Goal: Task Accomplishment & Management: Manage account settings

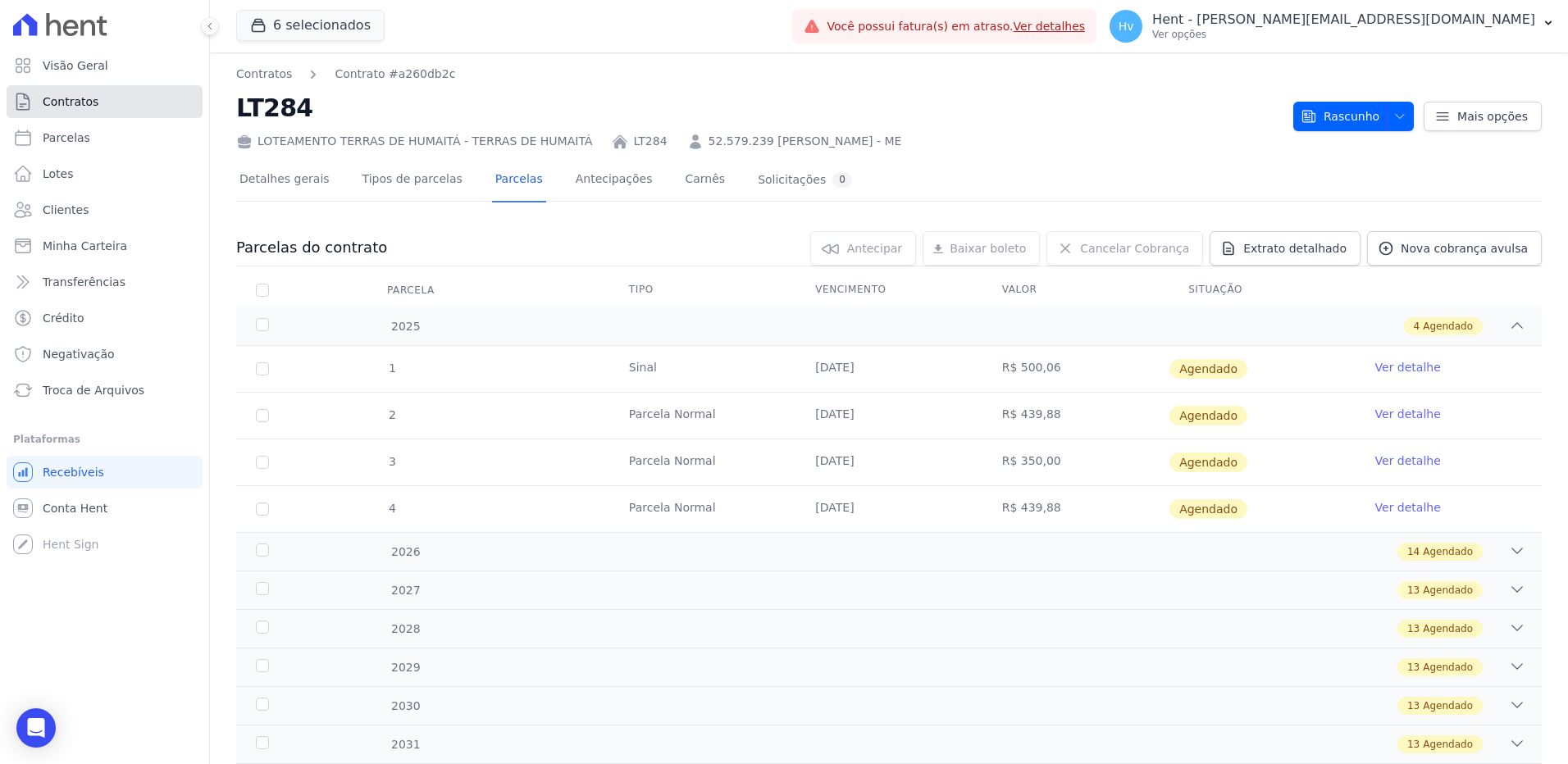
click at [111, 97] on link "Contratos" at bounding box center [104, 102] width 196 height 33
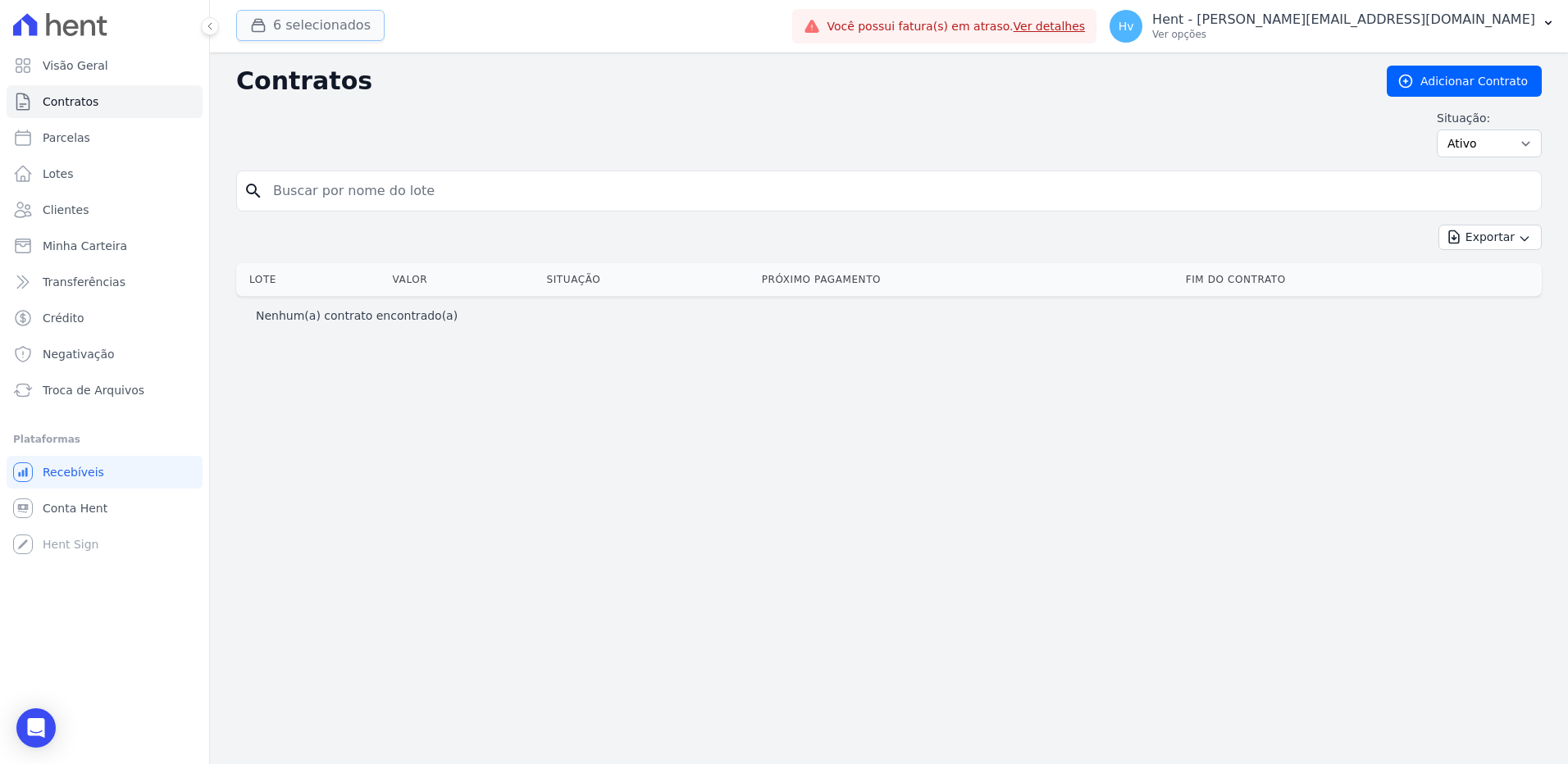
click at [334, 30] on button "6 selecionados" at bounding box center [311, 24] width 149 height 31
click at [334, 33] on button "6 selecionados" at bounding box center [311, 24] width 149 height 31
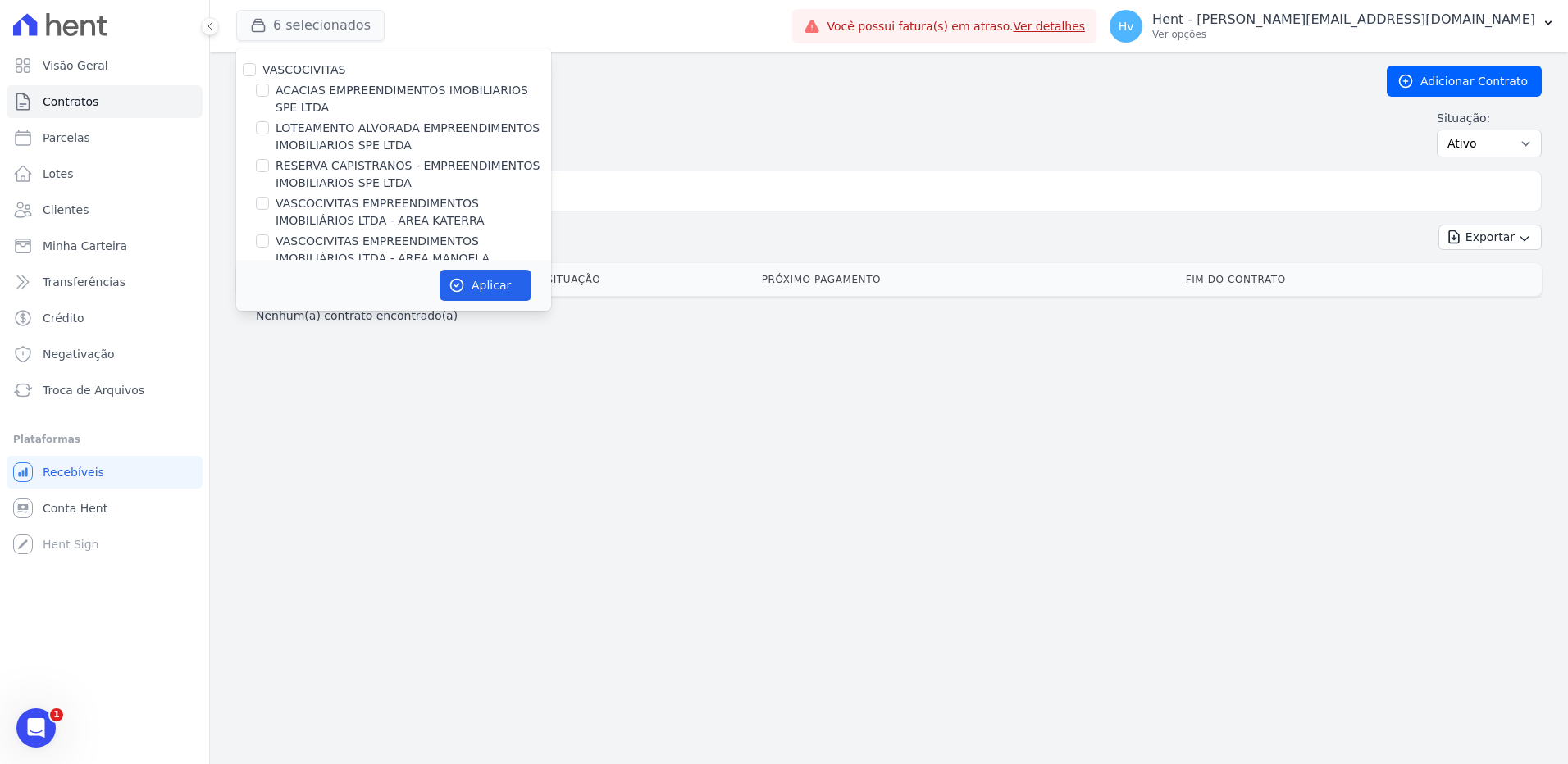
scroll to position [5256, 0]
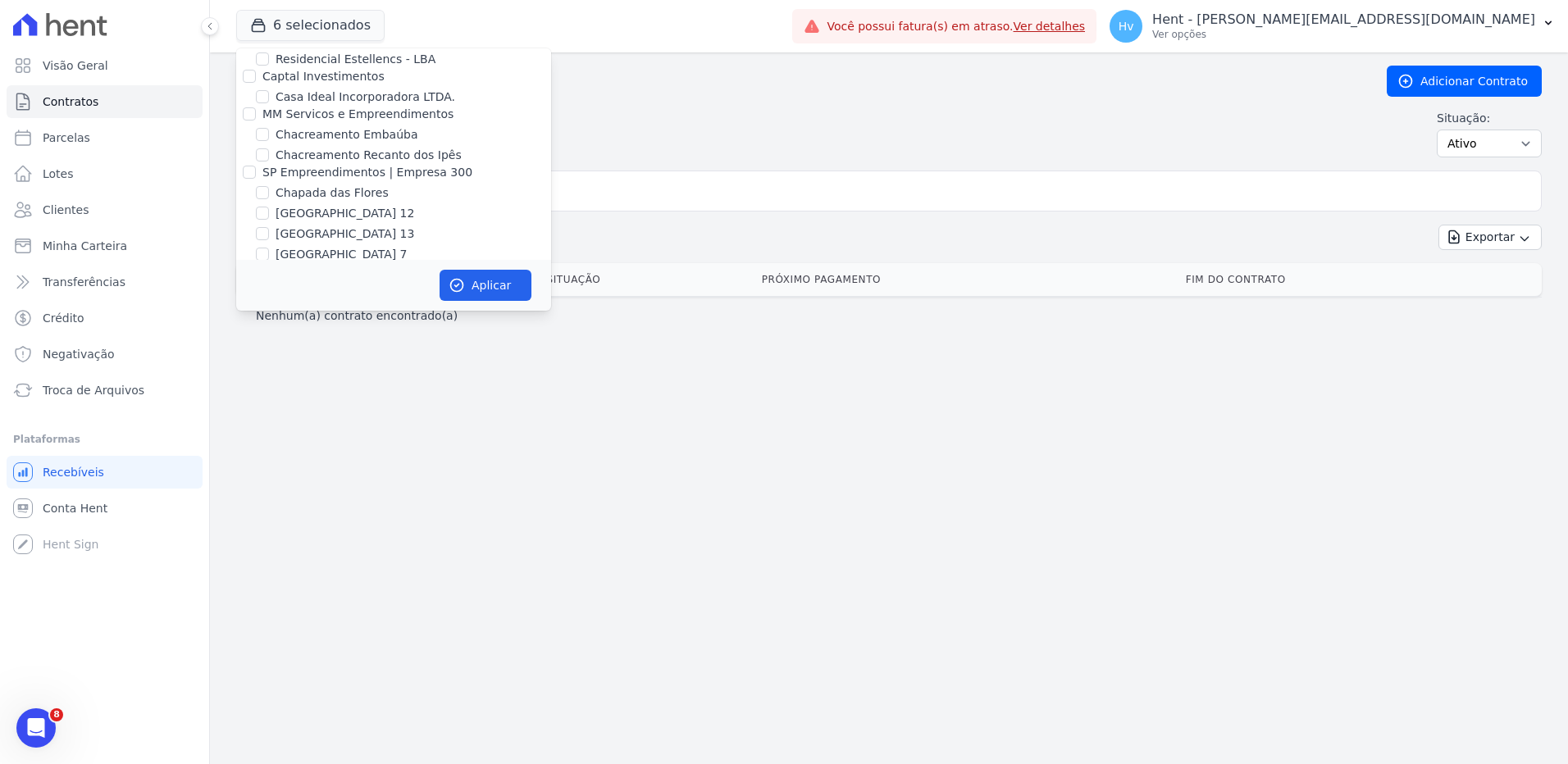
click at [319, 405] on label "URBANES EMPREENDIMENTOS LTDA" at bounding box center [366, 411] width 207 height 13
click at [256, 405] on input "URBANES EMPREENDIMENTOS LTDA" at bounding box center [249, 411] width 13 height 13
checkbox input "false"
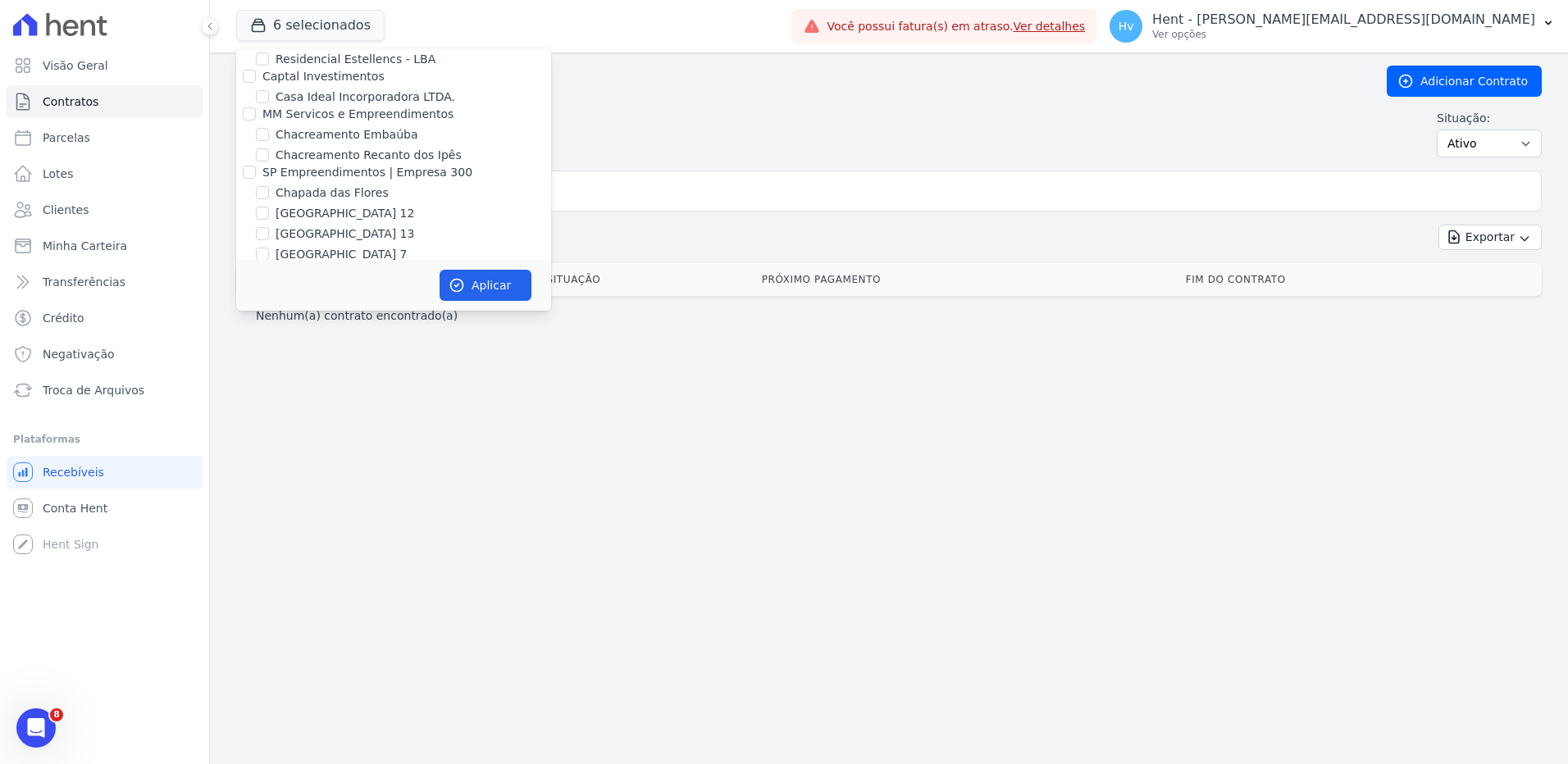
checkbox input "false"
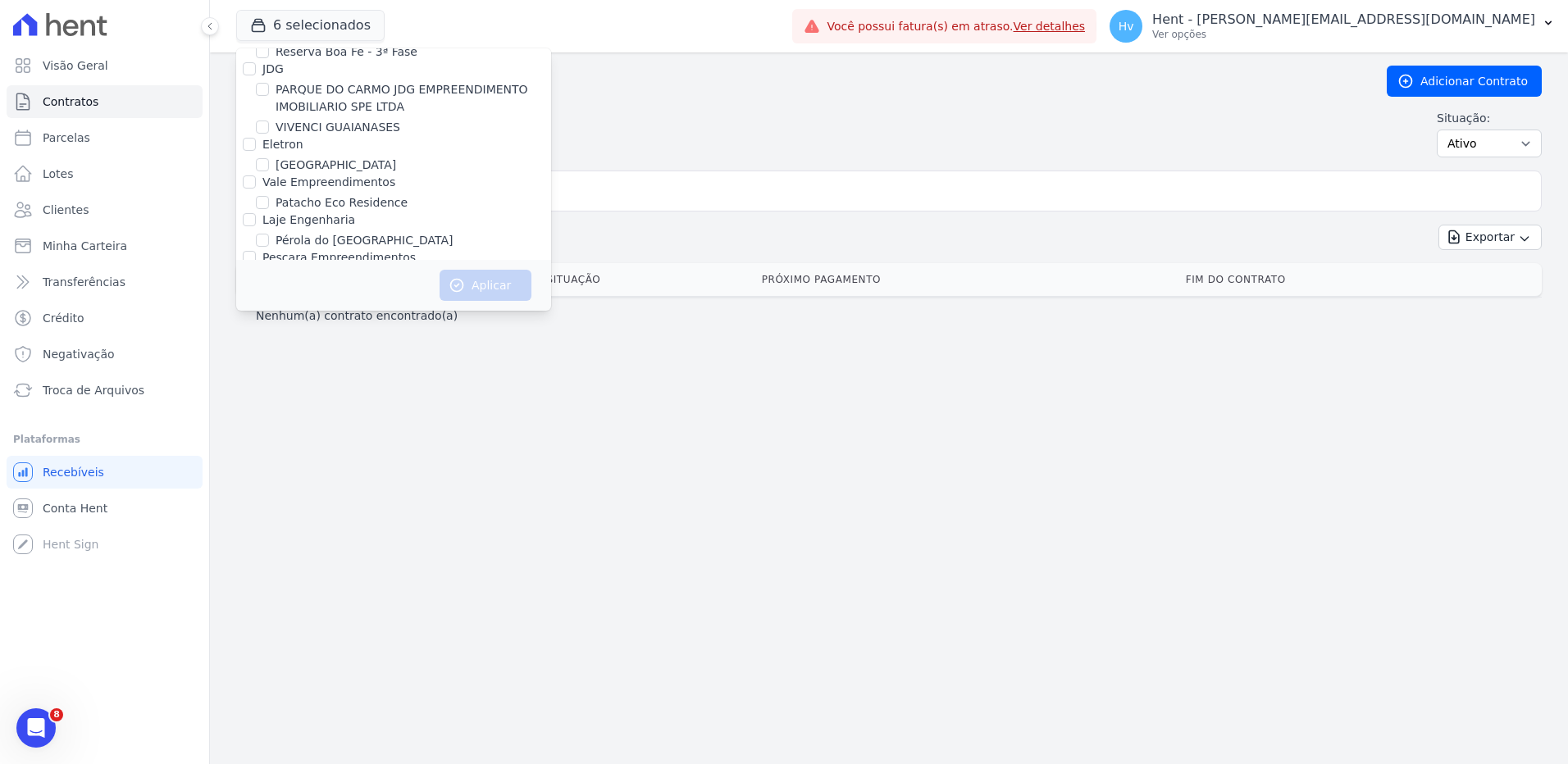
scroll to position [11420, 0]
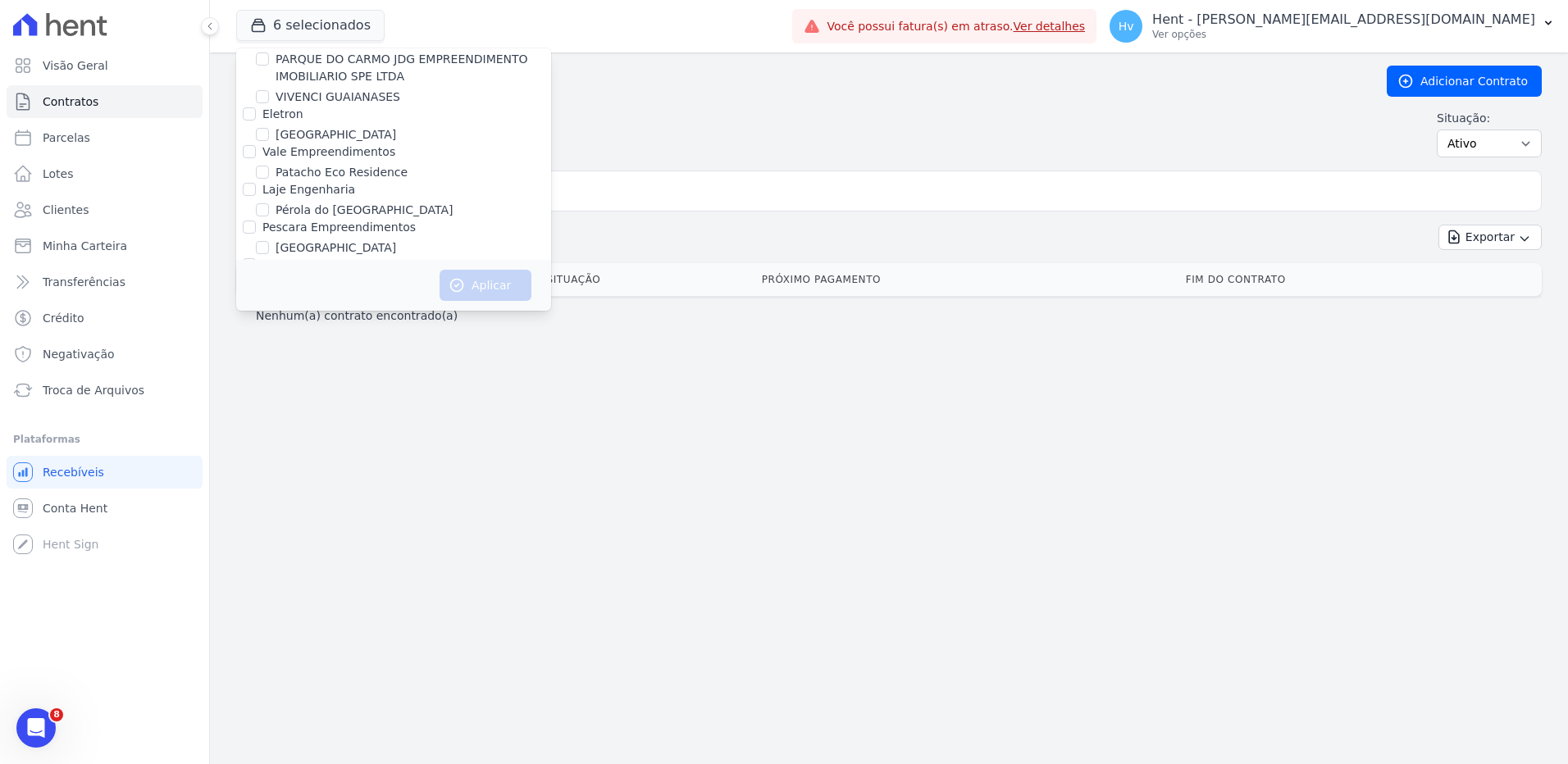
click at [315, 582] on label "RESIDENCIAL ABSOLUTO EMPREENDIMENTO IMOBILIARIO SPE LTDA" at bounding box center [413, 599] width 276 height 35
click at [269, 583] on input "RESIDENCIAL ABSOLUTO EMPREENDIMENTO IMOBILIARIO SPE LTDA" at bounding box center [263, 590] width 13 height 13
checkbox input "true"
click at [483, 283] on button "Aplicar" at bounding box center [486, 285] width 92 height 31
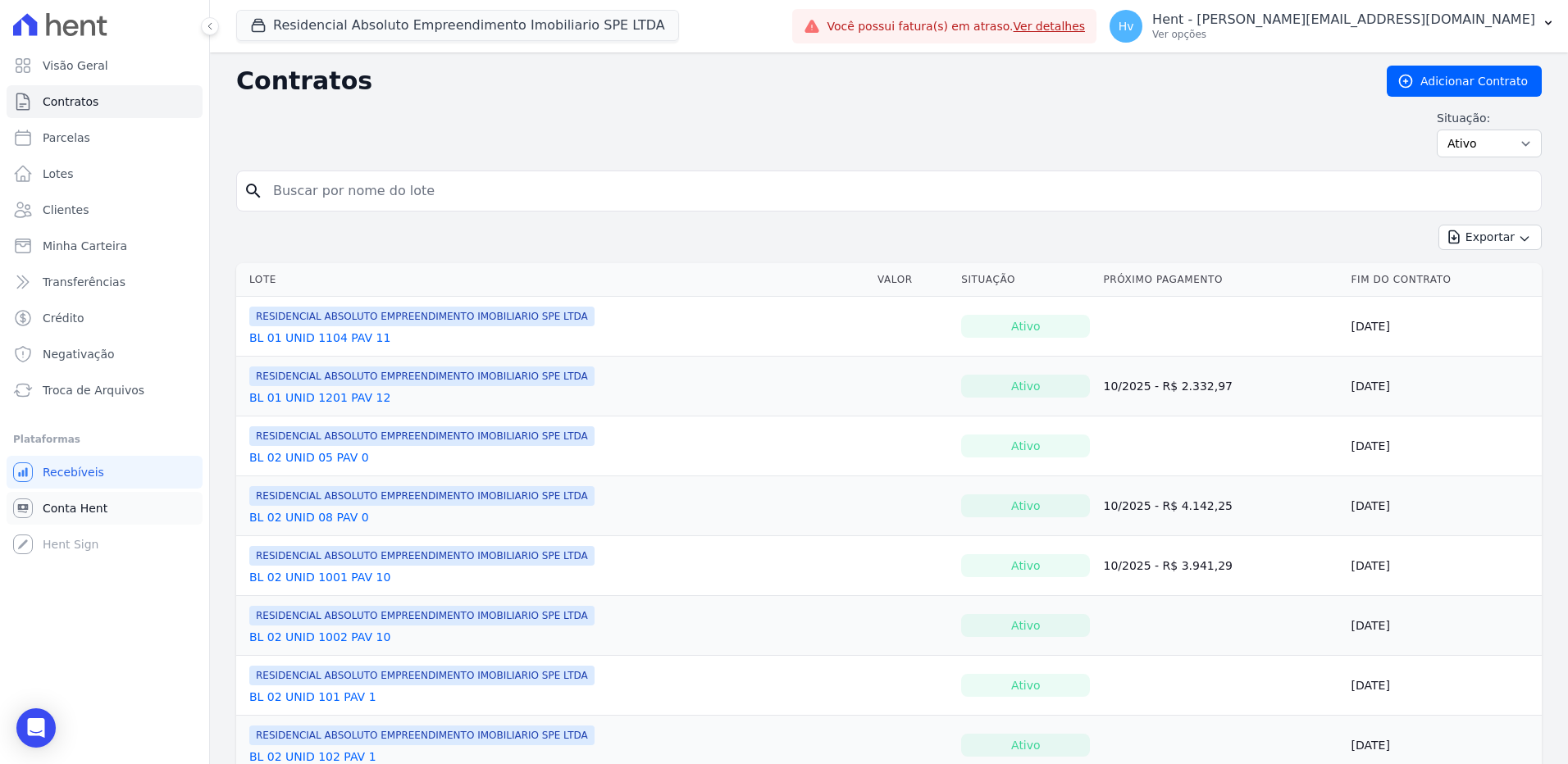
click at [83, 511] on span "Conta Hent" at bounding box center [74, 507] width 65 height 16
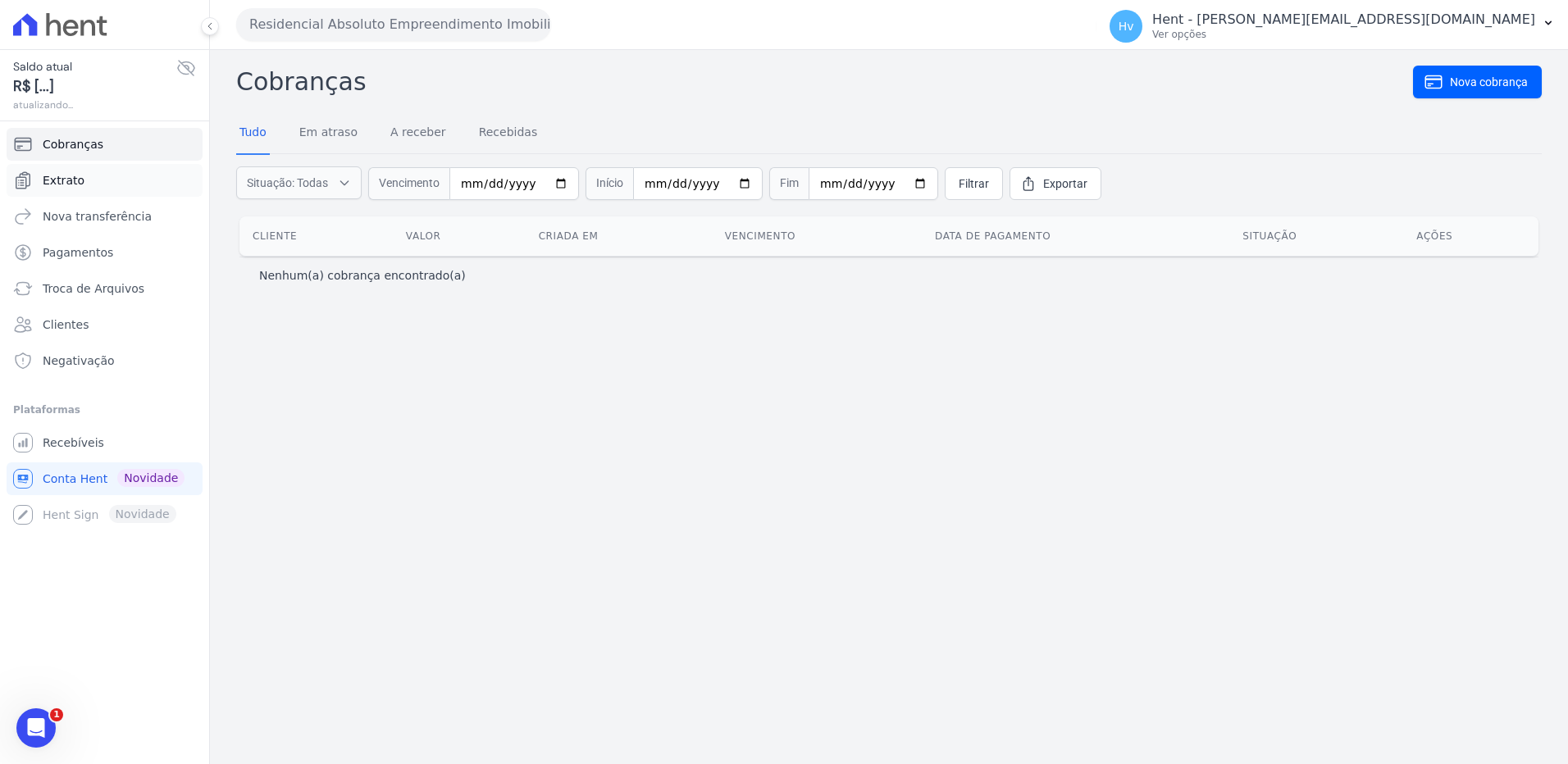
click at [109, 192] on link "Extrato" at bounding box center [104, 180] width 196 height 33
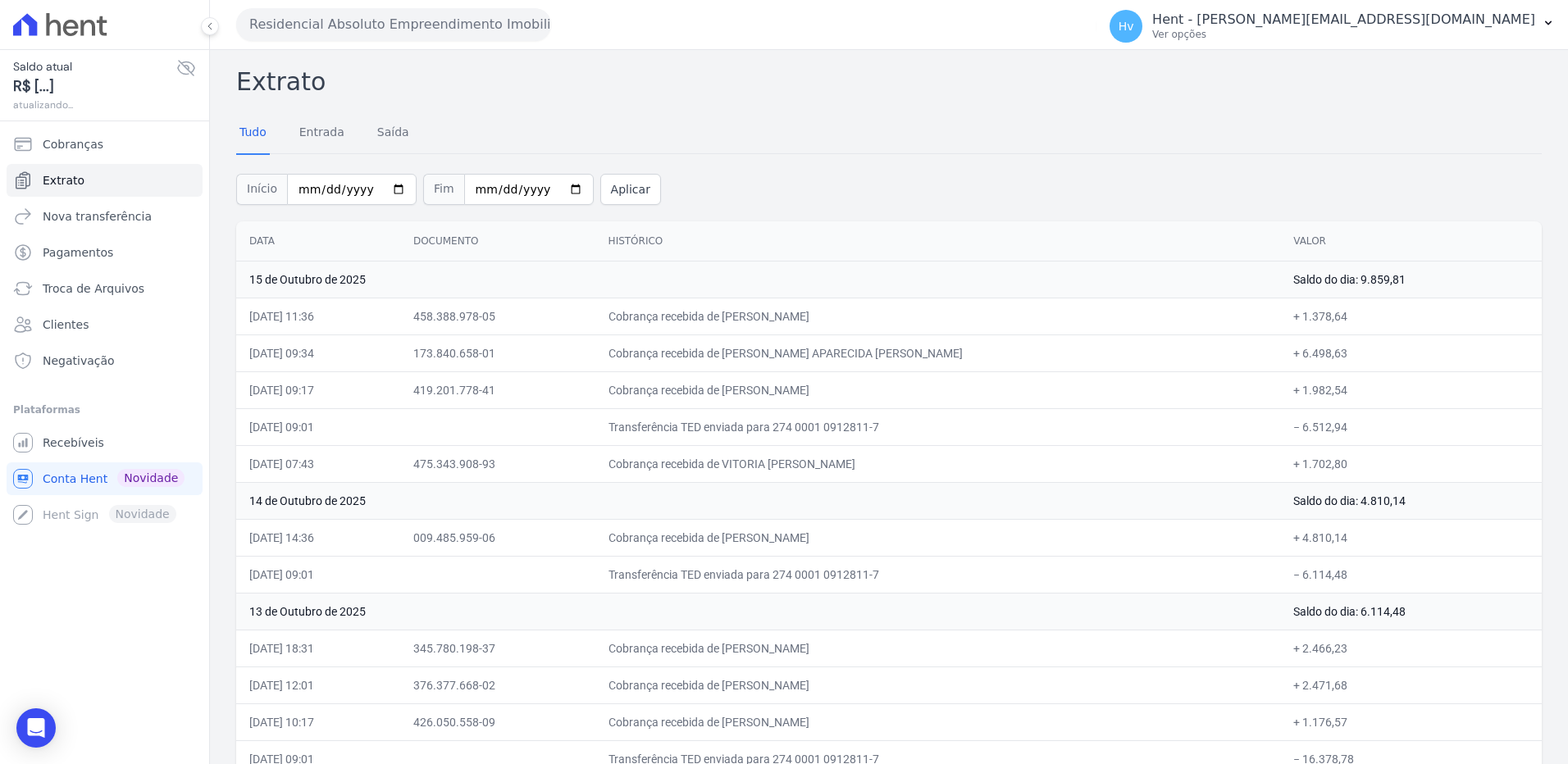
click at [194, 71] on icon at bounding box center [185, 68] width 20 height 20
